Goal: Information Seeking & Learning: Find specific fact

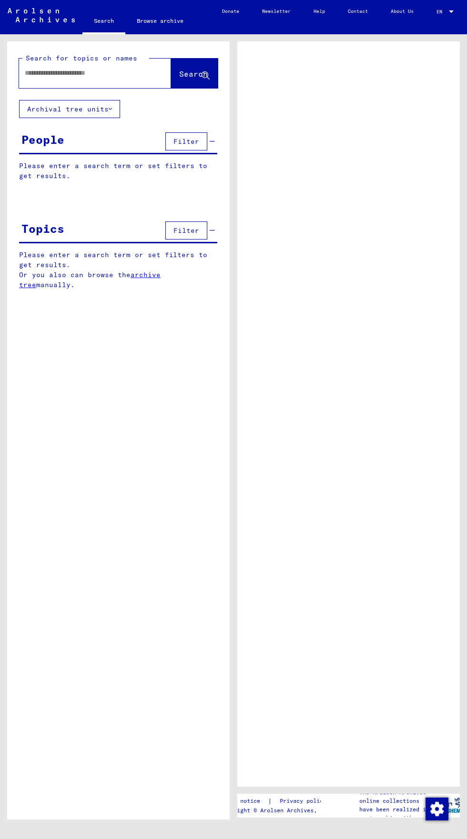
click at [43, 69] on input "text" at bounding box center [86, 73] width 123 height 10
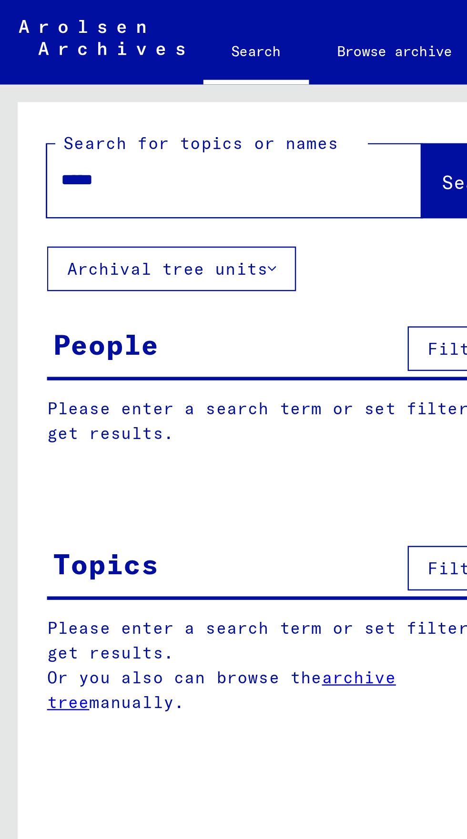
type input "******"
click at [179, 72] on span "Search" at bounding box center [193, 74] width 29 height 10
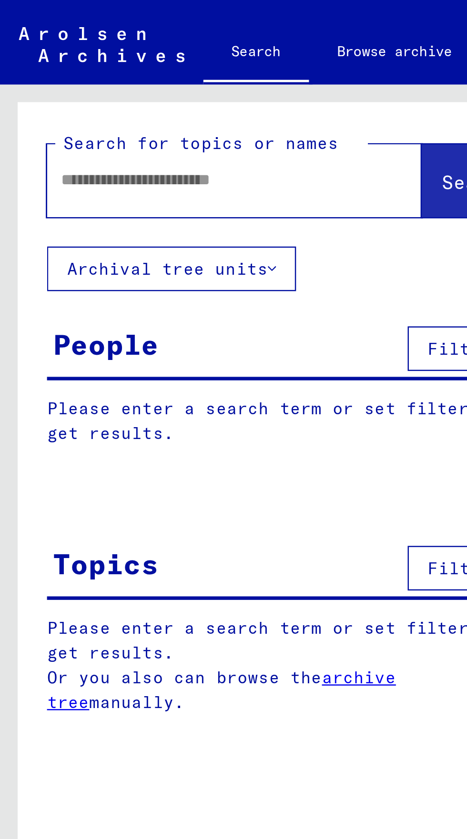
click at [40, 70] on input "text" at bounding box center [84, 73] width 118 height 10
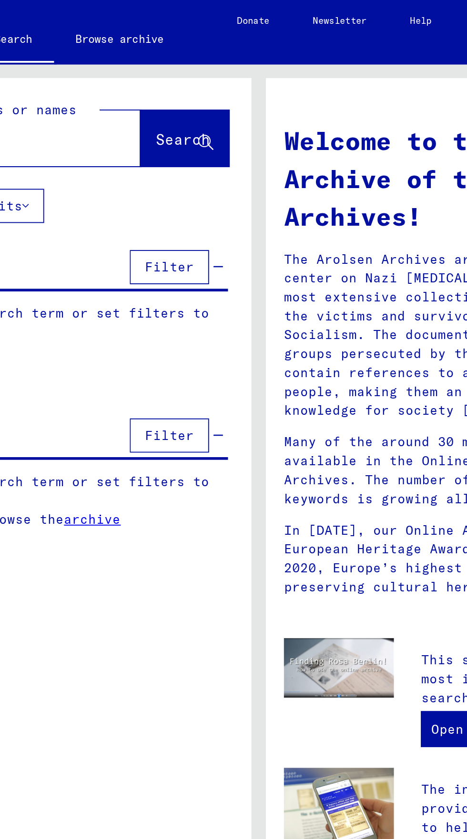
scroll to position [0, 0]
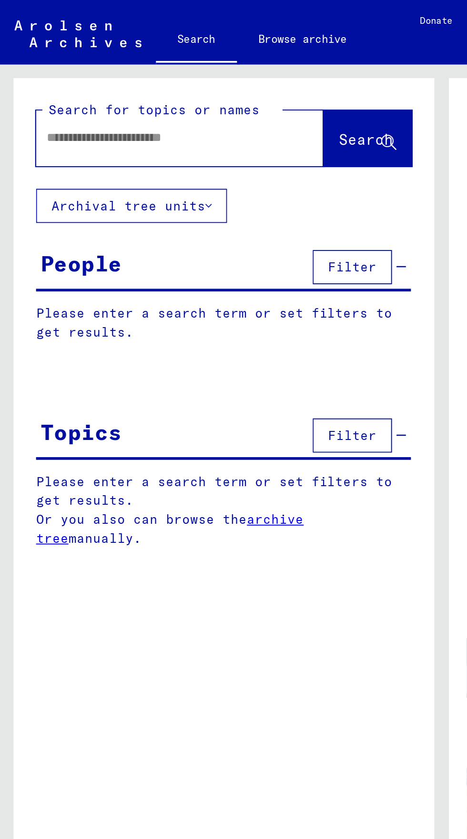
click at [54, 71] on input "text" at bounding box center [84, 73] width 118 height 10
click at [195, 71] on span "Search" at bounding box center [193, 74] width 29 height 10
click at [32, 74] on input "*******" at bounding box center [84, 73] width 118 height 10
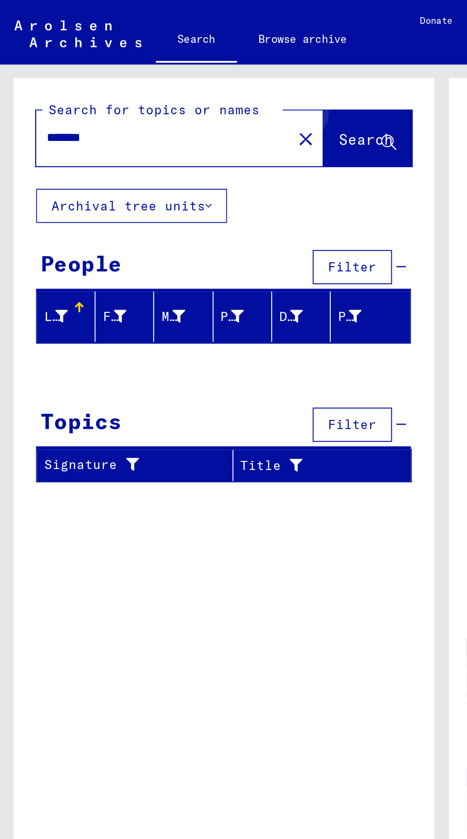
type input "*******"
click at [197, 70] on span "Search" at bounding box center [193, 74] width 29 height 10
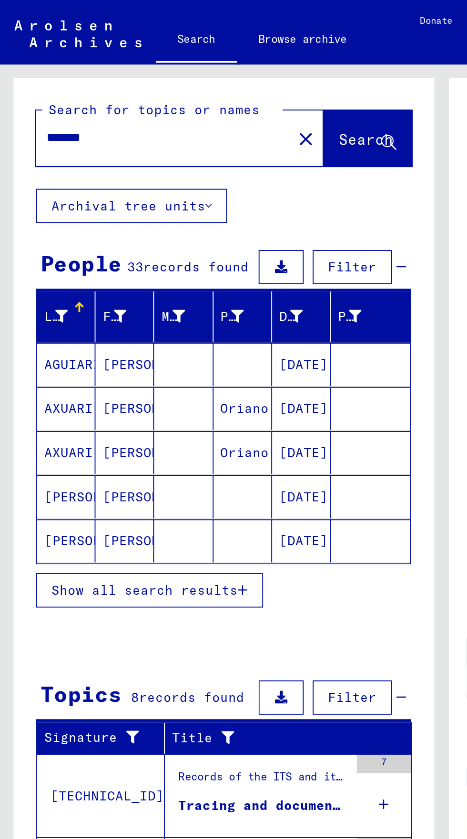
click at [107, 305] on button "Show all search results" at bounding box center [79, 312] width 120 height 18
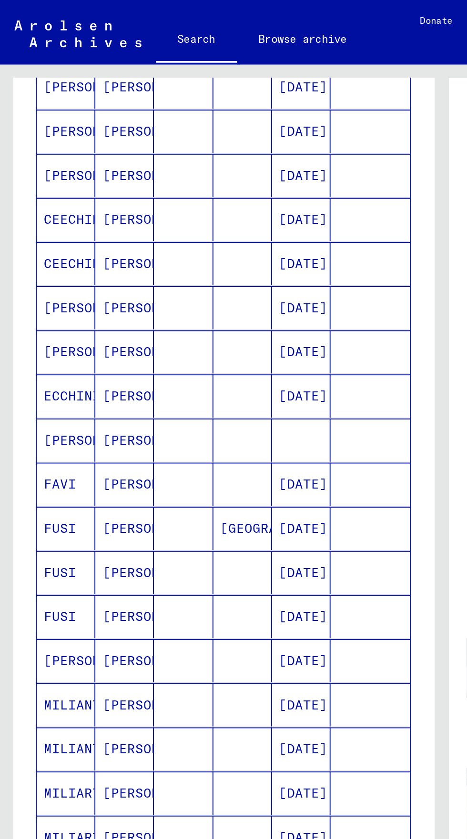
scroll to position [53, 0]
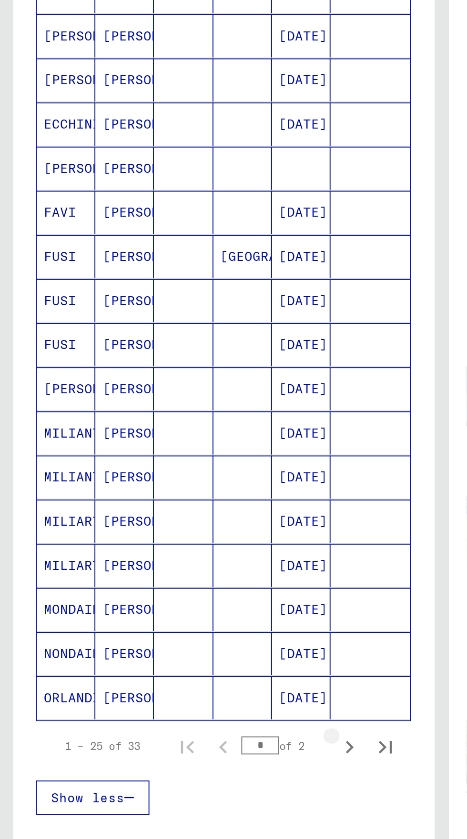
click at [187, 532] on icon "Next page" at bounding box center [184, 538] width 13 height 13
type input "*"
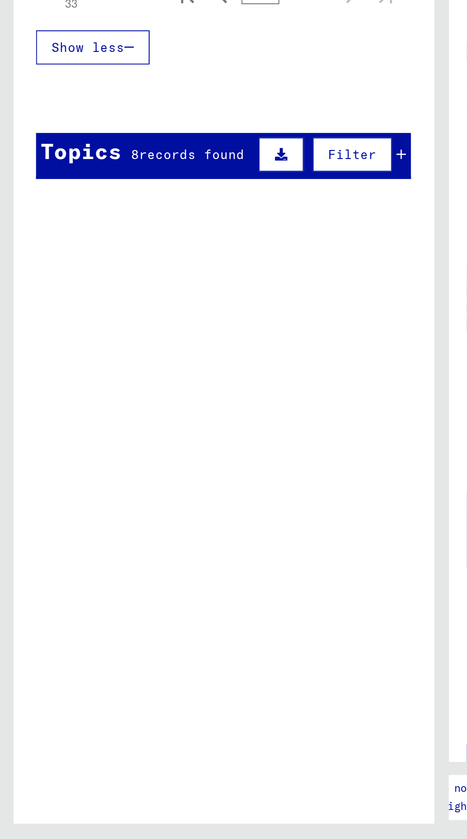
scroll to position [0, 0]
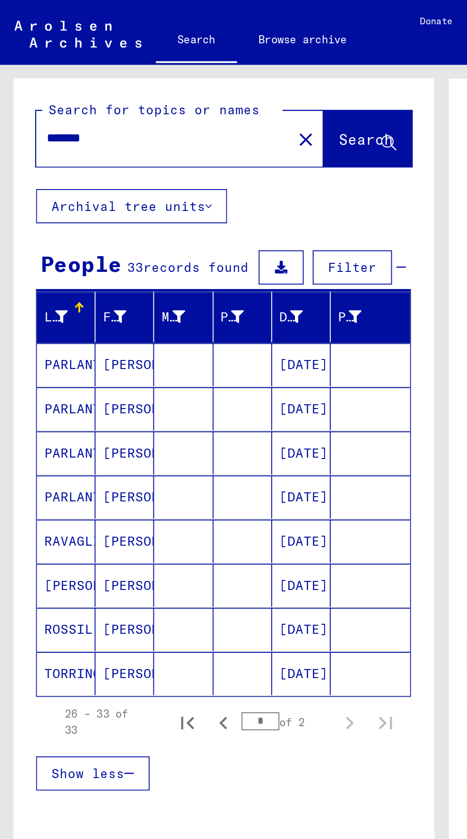
click at [72, 74] on input "*******" at bounding box center [84, 73] width 118 height 10
type input "*"
type input "********"
click at [201, 74] on span "Search" at bounding box center [193, 74] width 29 height 10
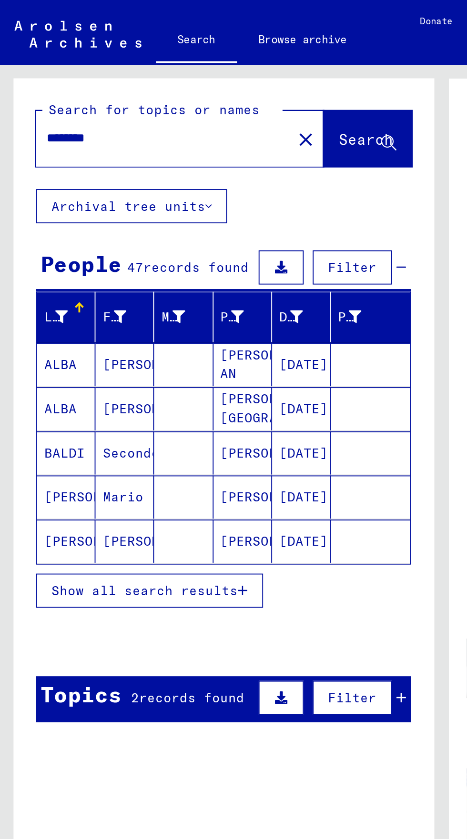
click at [107, 311] on span "Show all search results" at bounding box center [76, 312] width 99 height 9
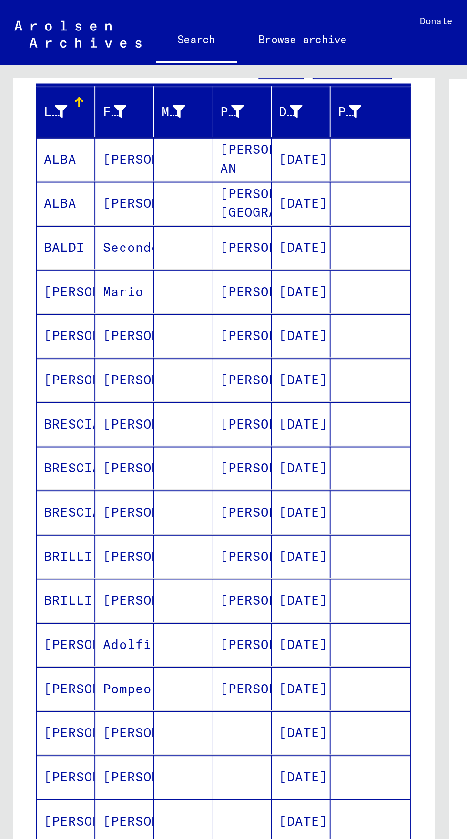
scroll to position [53, 0]
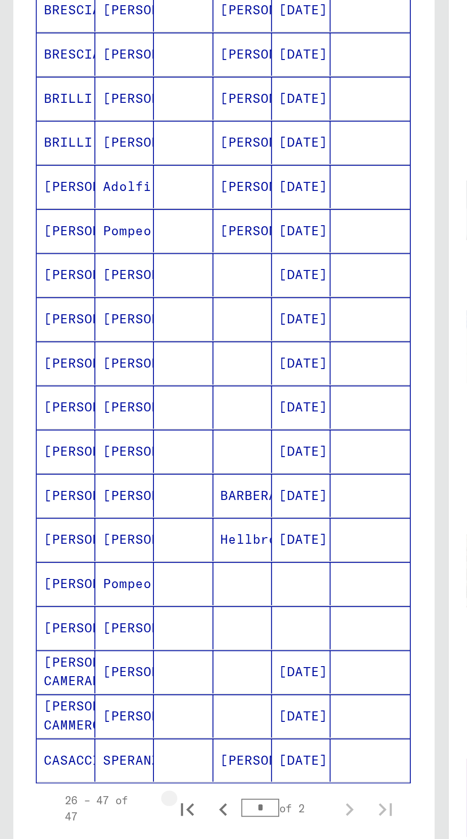
click at [98, 664] on icon "First page" at bounding box center [98, 670] width 13 height 13
click at [187, 664] on icon "Next page" at bounding box center [184, 670] width 13 height 13
type input "*"
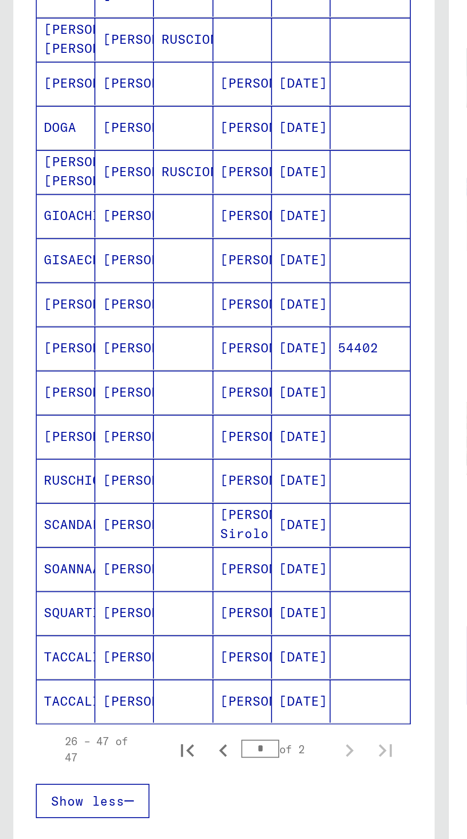
scroll to position [0, 0]
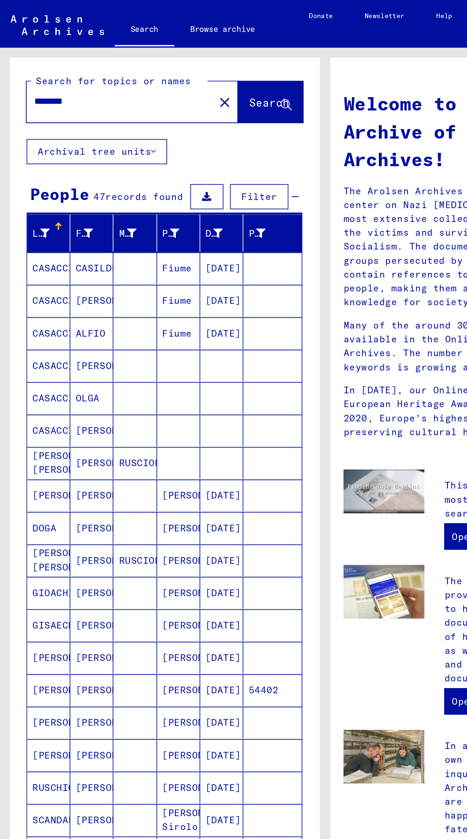
click at [88, 71] on input "********" at bounding box center [84, 73] width 118 height 10
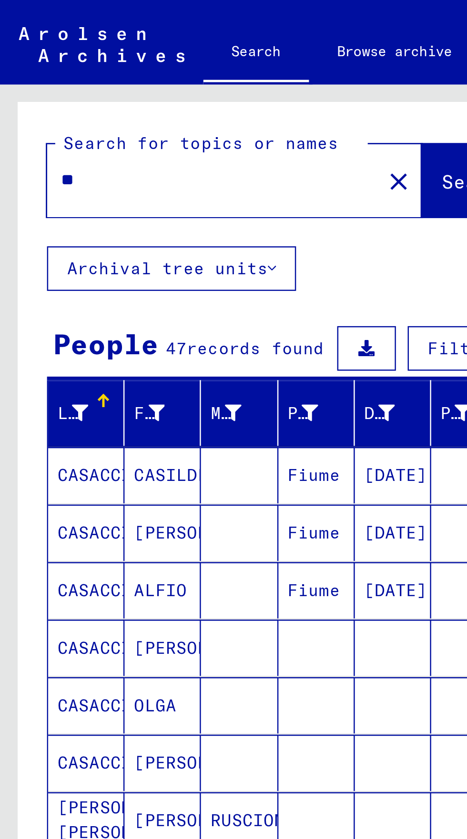
type input "*"
type input "********"
click at [179, 77] on span "Search" at bounding box center [193, 74] width 29 height 10
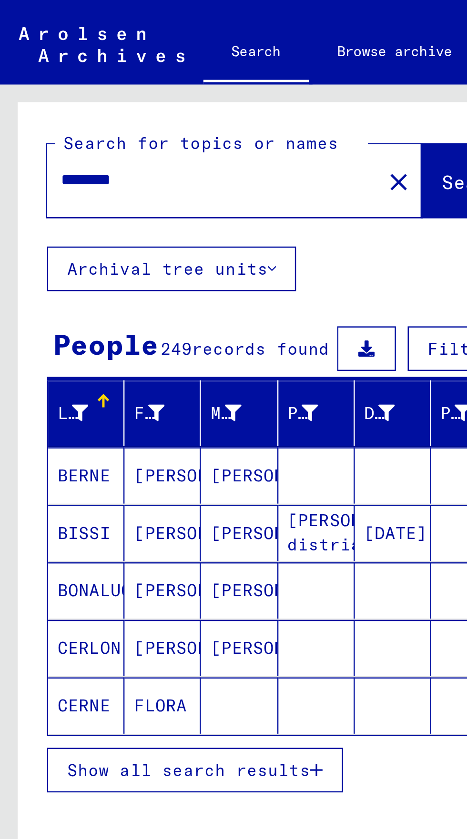
click at [111, 310] on span "Show all search results" at bounding box center [76, 312] width 99 height 9
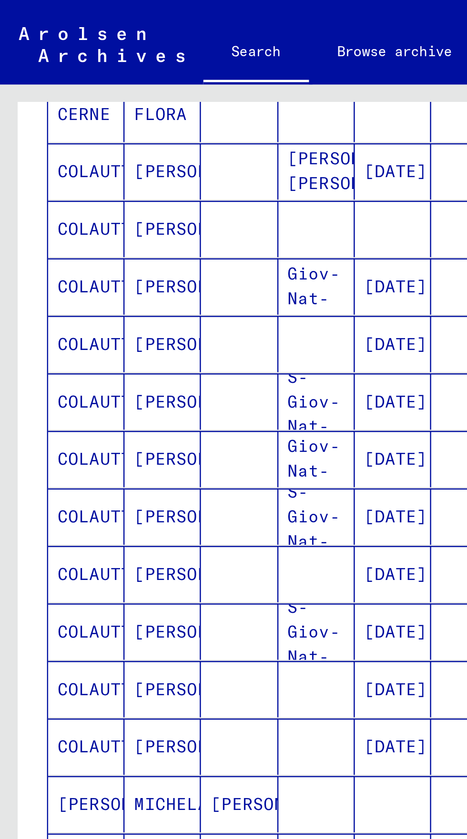
scroll to position [53, 0]
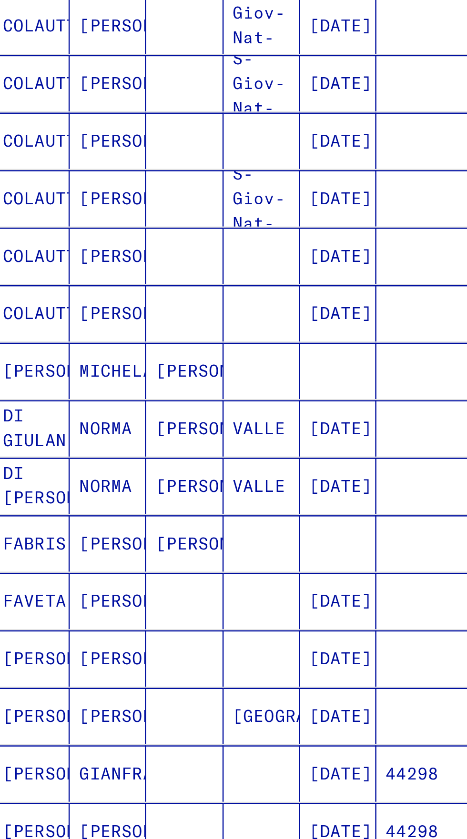
click at [185, 536] on icon "Next page" at bounding box center [185, 539] width 4 height 7
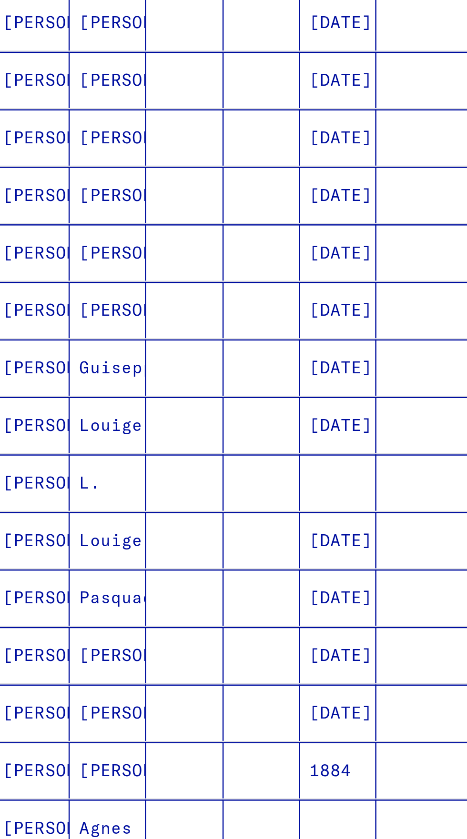
click at [188, 532] on icon "Next page" at bounding box center [184, 538] width 13 height 13
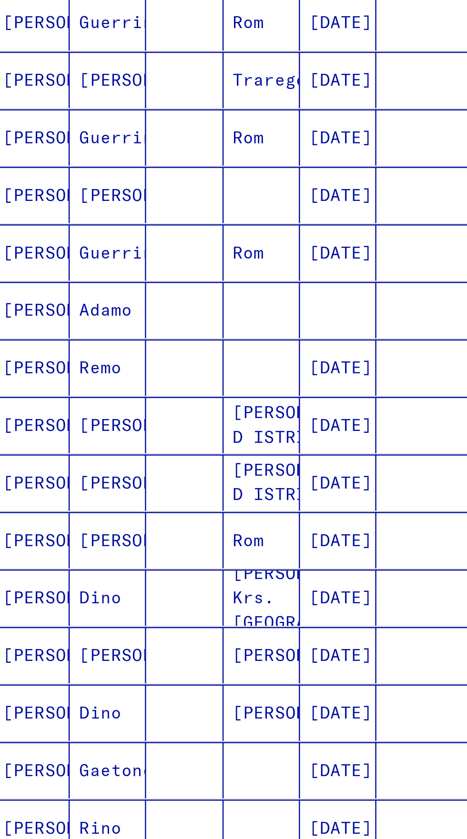
click at [188, 532] on icon "Next page" at bounding box center [184, 538] width 13 height 13
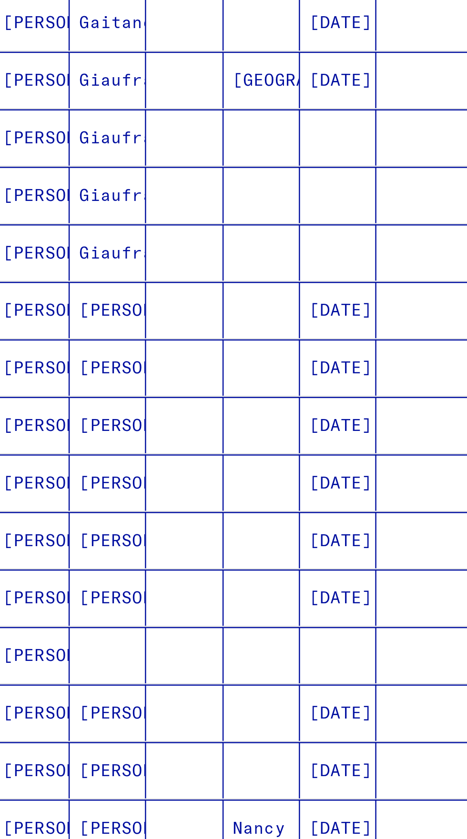
scroll to position [45, 0]
click at [187, 532] on icon "Next page" at bounding box center [184, 538] width 13 height 13
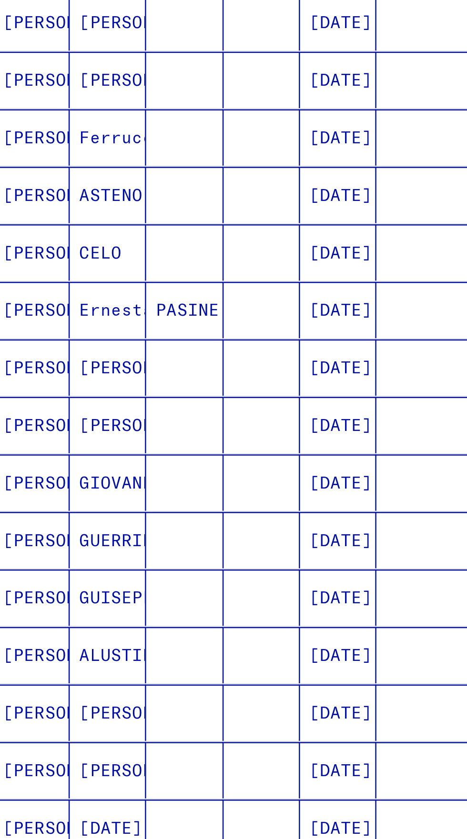
scroll to position [53, 0]
click at [190, 532] on icon "Next page" at bounding box center [184, 538] width 13 height 13
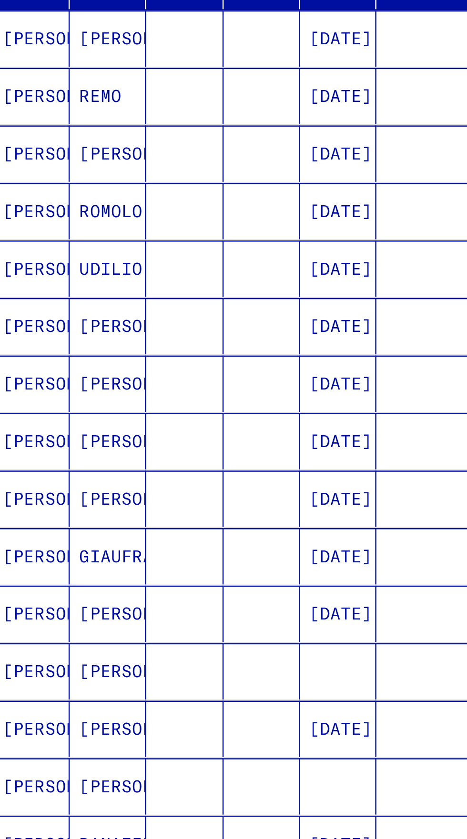
scroll to position [0, 0]
click at [90, 290] on mat-cell at bounding box center [96, 286] width 31 height 23
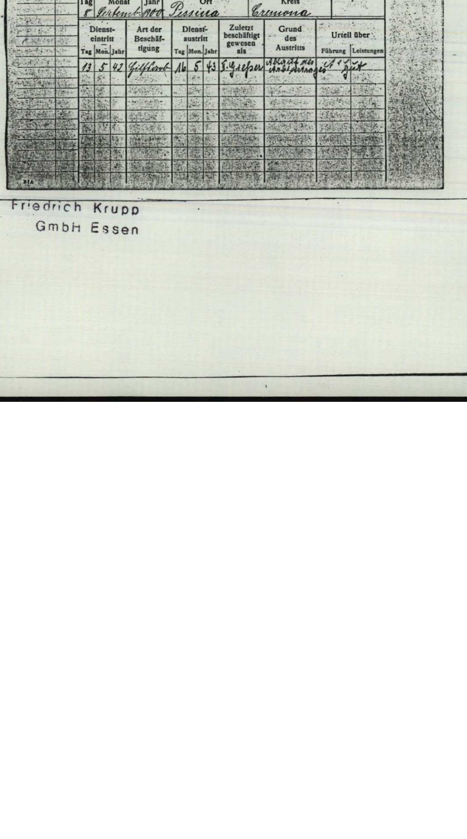
click at [297, 440] on img at bounding box center [292, 420] width 57 height 40
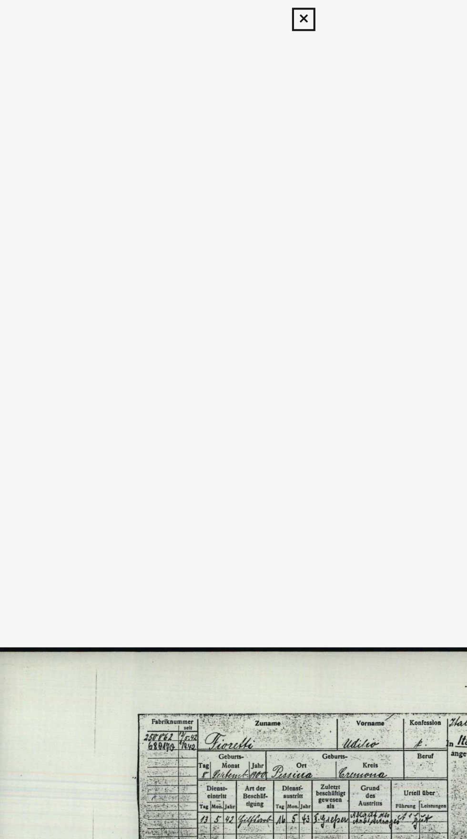
click at [233, 10] on icon at bounding box center [233, 9] width 11 height 11
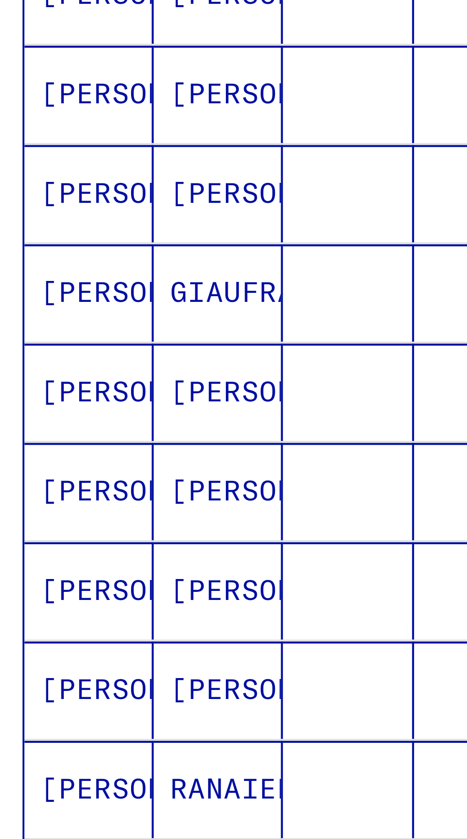
scroll to position [252, 0]
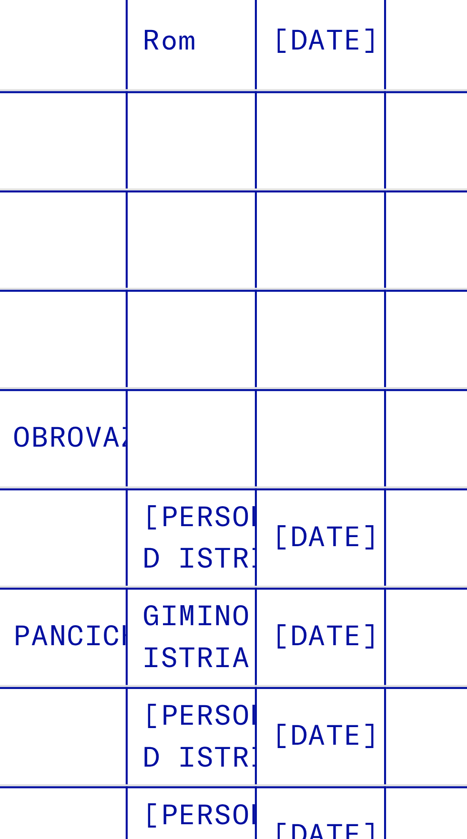
click at [186, 532] on icon "Next page" at bounding box center [184, 538] width 13 height 13
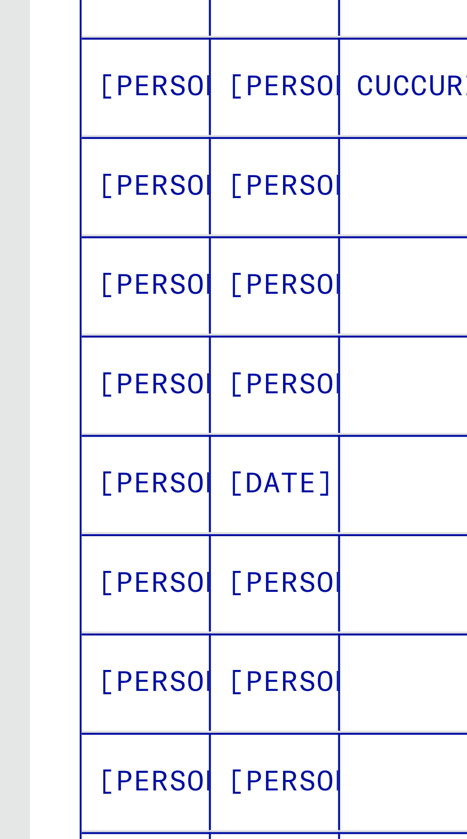
scroll to position [53, 0]
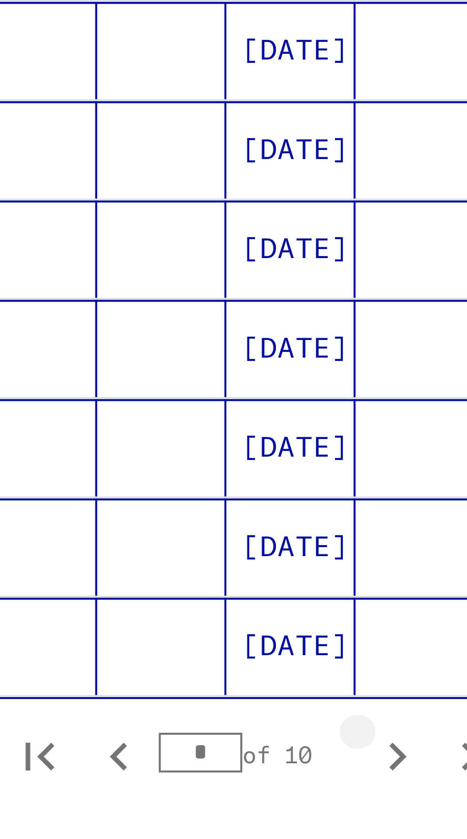
click at [187, 532] on icon "Next page" at bounding box center [184, 538] width 13 height 13
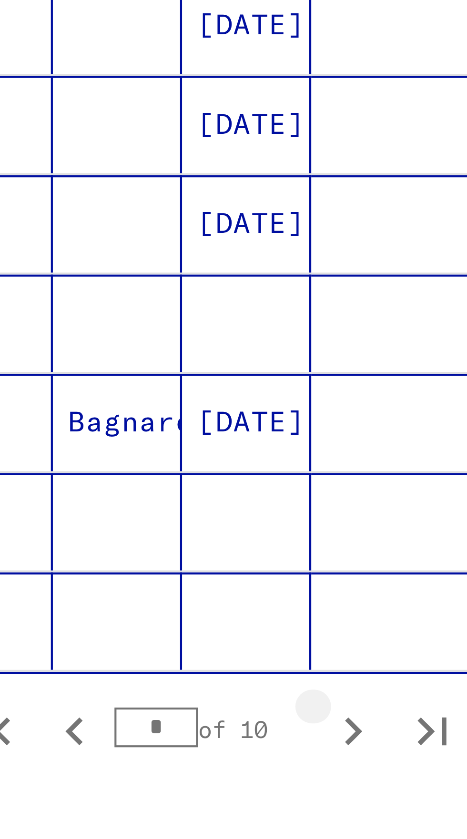
click at [185, 536] on icon "Next page" at bounding box center [185, 539] width 4 height 7
type input "**"
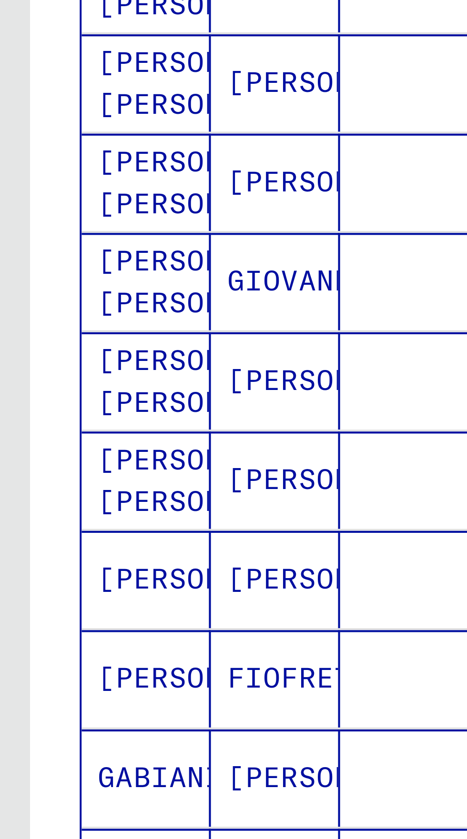
scroll to position [0, 0]
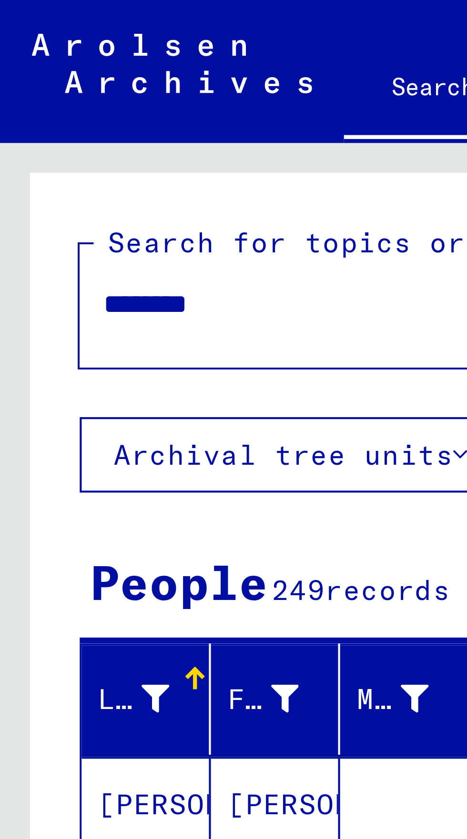
click at [60, 76] on input "********" at bounding box center [86, 73] width 123 height 10
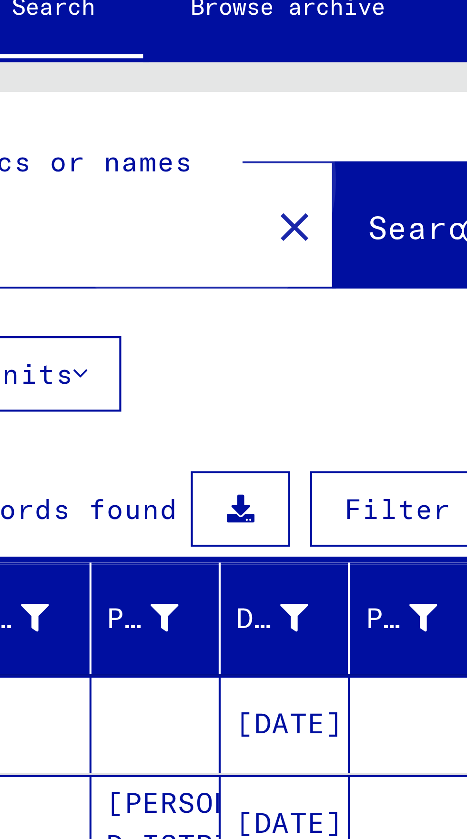
click at [179, 74] on span "Search" at bounding box center [193, 74] width 29 height 10
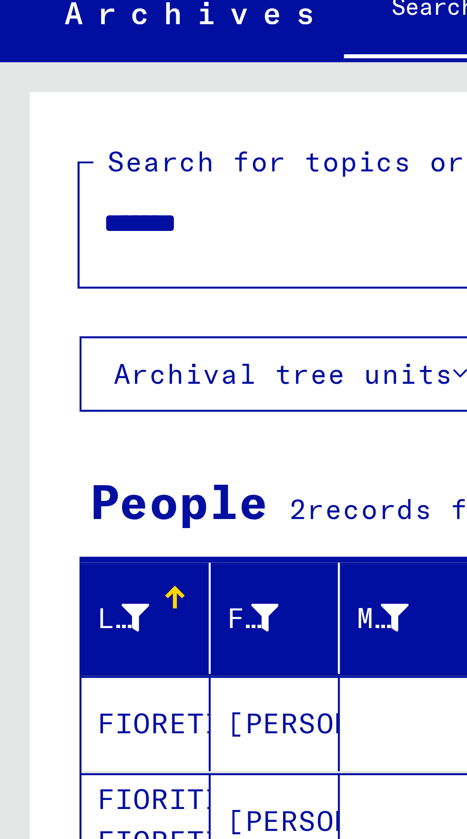
click at [59, 76] on input "*******" at bounding box center [84, 73] width 118 height 10
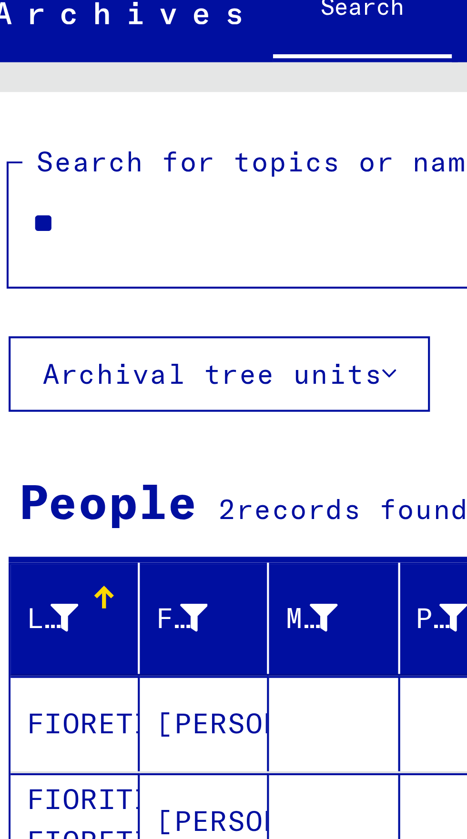
type input "*"
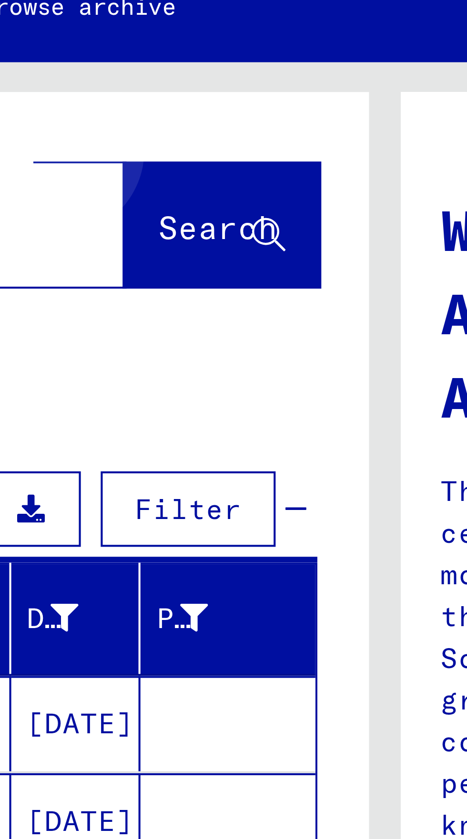
type input "*******"
click at [193, 67] on button "Search" at bounding box center [194, 74] width 47 height 30
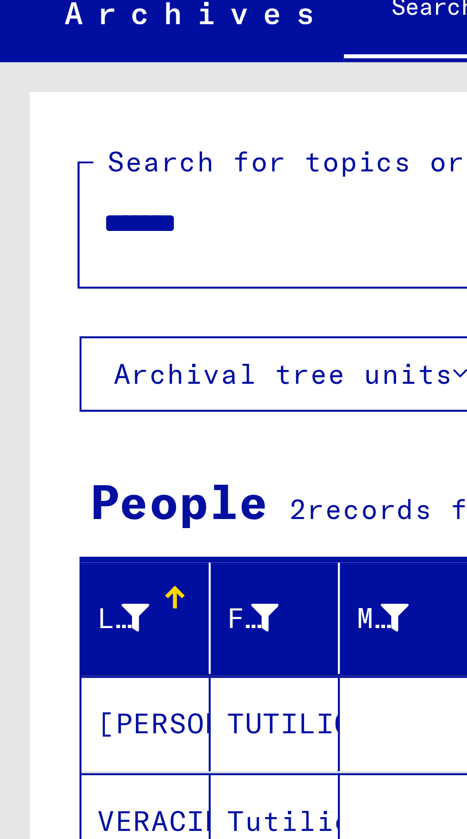
scroll to position [53, 0]
